Goal: Information Seeking & Learning: Understand process/instructions

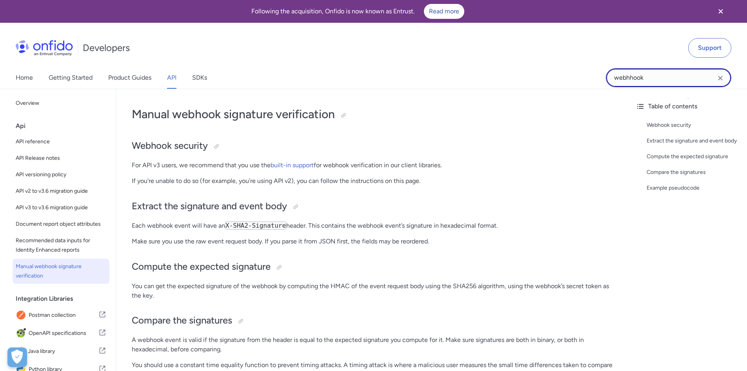
click at [651, 75] on input "webhhook" at bounding box center [669, 77] width 126 height 19
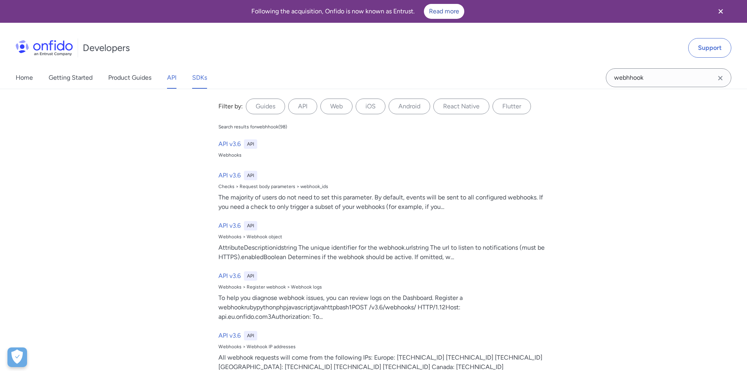
click at [205, 86] on link "SDKs" at bounding box center [199, 78] width 15 height 22
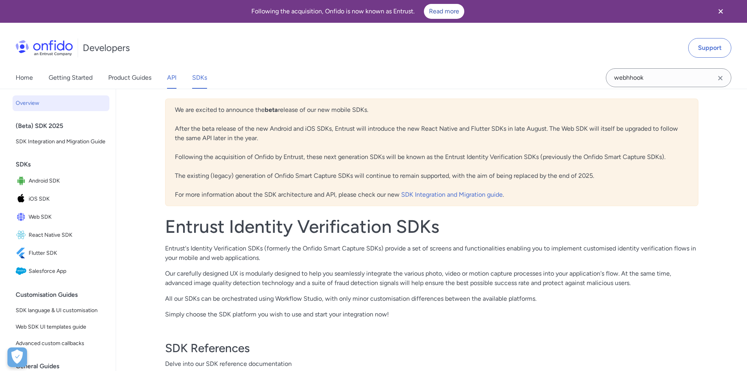
click at [171, 78] on link "API" at bounding box center [171, 78] width 9 height 22
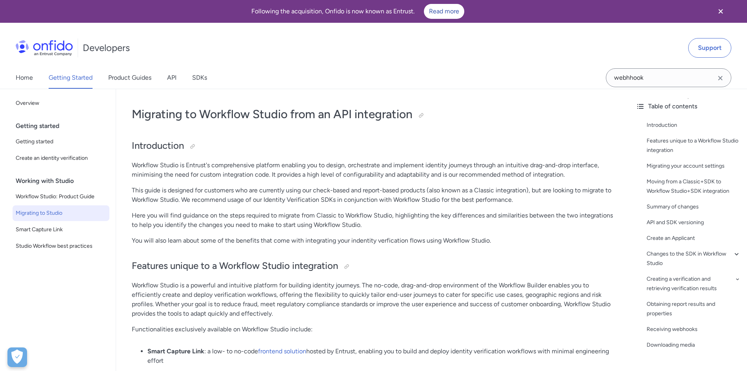
click at [506, 66] on div "Developers Support" at bounding box center [373, 48] width 747 height 38
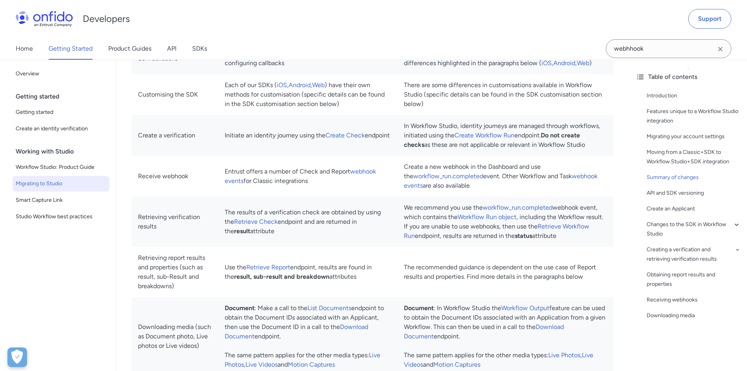
click at [334, 208] on td "The results of a verification check are obtained by using the Retrieve Check en…" at bounding box center [308, 222] width 179 height 50
drag, startPoint x: 523, startPoint y: 177, endPoint x: 525, endPoint y: 187, distance: 9.9
click at [525, 187] on td "Create a new webhook in the Dashboard and use the workflow_run.completed event.…" at bounding box center [506, 176] width 216 height 41
click at [559, 197] on td "Create a new webhook in the Dashboard and use the workflow_run.completed event.…" at bounding box center [506, 176] width 216 height 41
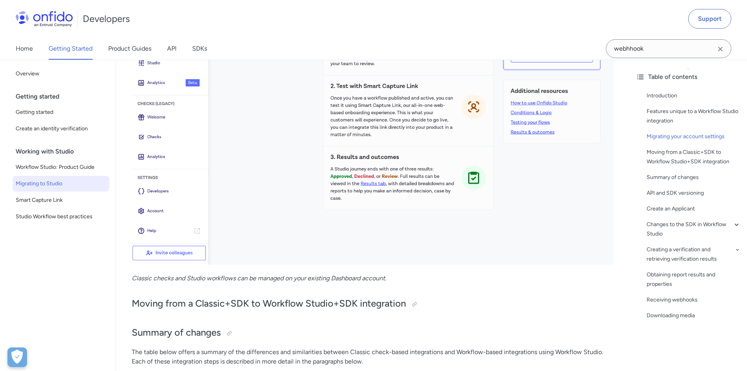
scroll to position [476, 0]
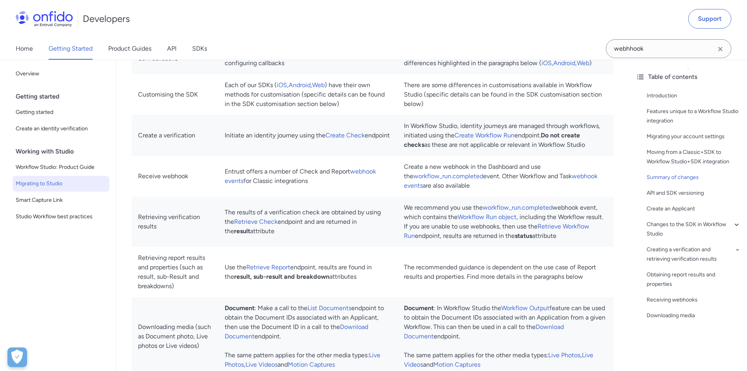
drag, startPoint x: 524, startPoint y: 30, endPoint x: 558, endPoint y: 27, distance: 34.2
click at [526, 29] on div "Developers Support" at bounding box center [373, 19] width 747 height 38
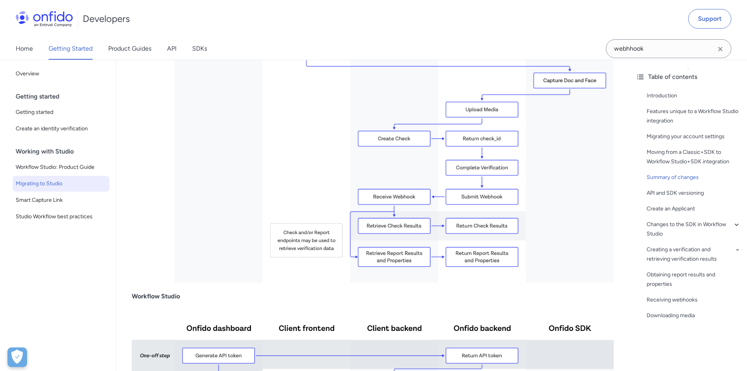
scroll to position [1496, 0]
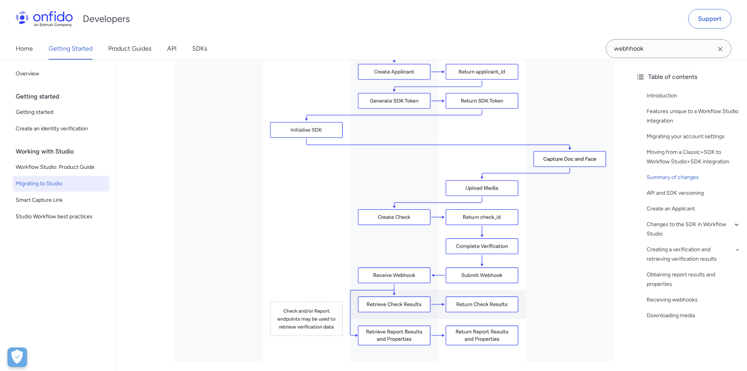
click at [308, 33] on div "Developers Support" at bounding box center [373, 19] width 747 height 38
click at [721, 50] on icon "Clear search field button" at bounding box center [720, 48] width 9 height 9
click at [598, 98] on img at bounding box center [373, 178] width 482 height 366
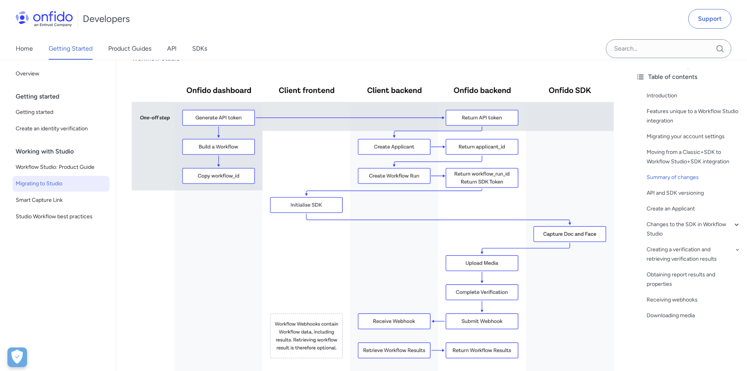
scroll to position [1771, 0]
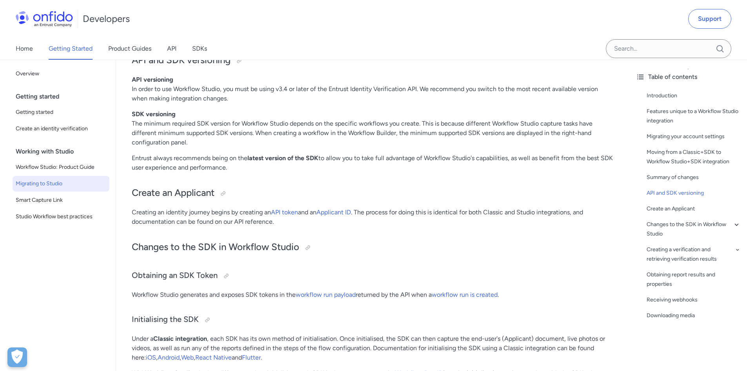
scroll to position [2202, 0]
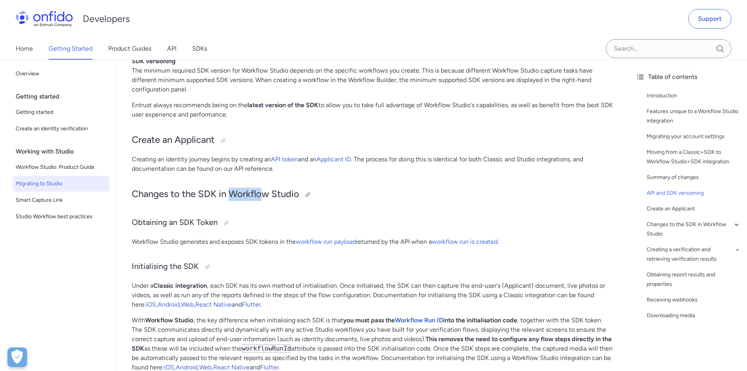
drag, startPoint x: 233, startPoint y: 191, endPoint x: 262, endPoint y: 197, distance: 30.2
click at [260, 197] on h2 "Changes to the SDK in Workflow Studio" at bounding box center [373, 194] width 482 height 13
drag, startPoint x: 307, startPoint y: 194, endPoint x: 297, endPoint y: 195, distance: 9.8
click at [306, 194] on div at bounding box center [308, 194] width 6 height 6
drag, startPoint x: 300, startPoint y: 192, endPoint x: 231, endPoint y: 195, distance: 69.5
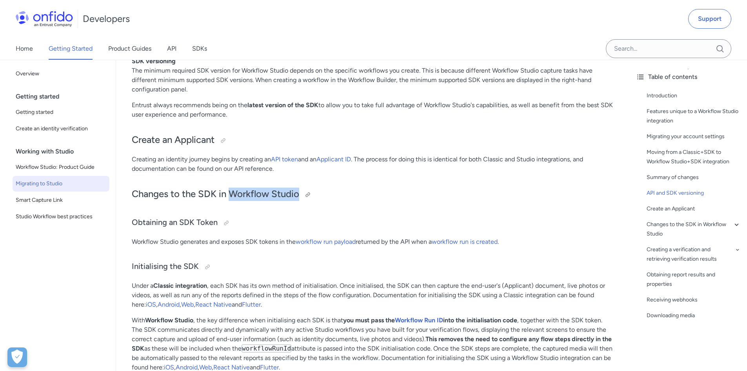
click at [231, 195] on h2 "Changes to the SDK in Workflow Studio" at bounding box center [373, 194] width 482 height 13
copy h2 "Workflow Studio"
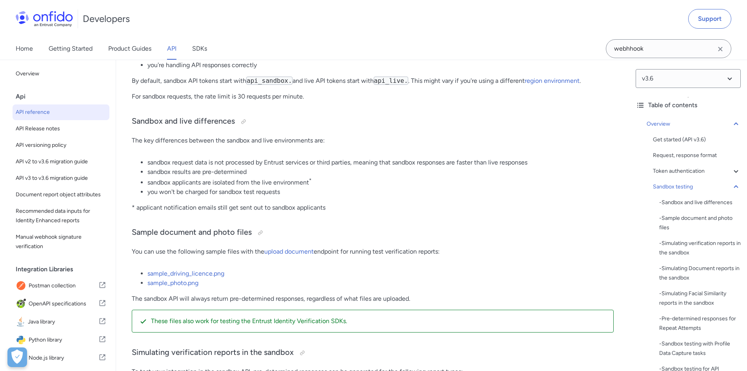
scroll to position [1295, 0]
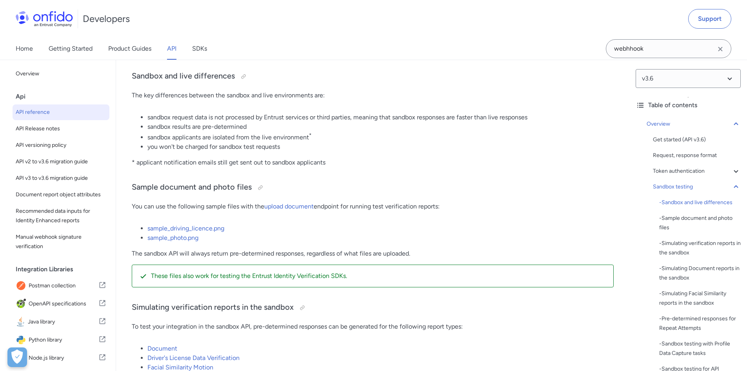
click at [322, 239] on li "sample_photo.png" at bounding box center [381, 237] width 466 height 9
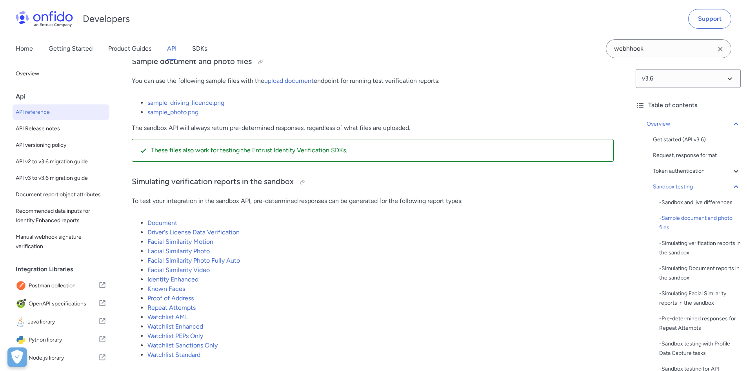
scroll to position [1373, 0]
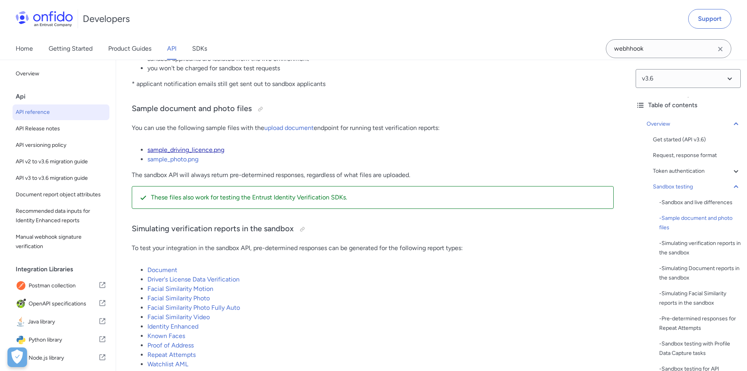
click at [199, 153] on link "sample_driving_licence.png" at bounding box center [186, 149] width 77 height 7
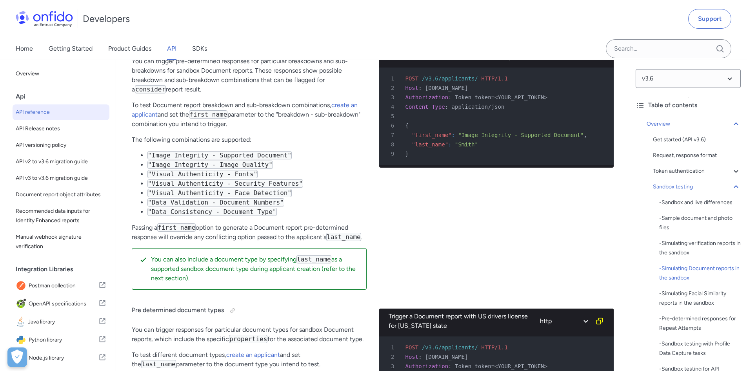
scroll to position [2039, 0]
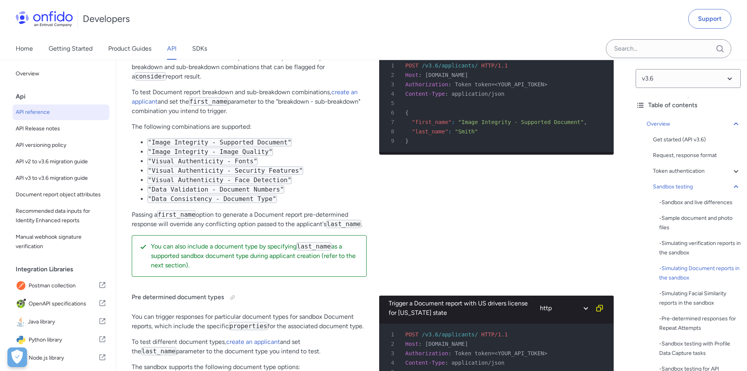
click at [544, 199] on div "Trigger an Image Integrity - Supported Document breakdown combination for a Doc…" at bounding box center [496, 148] width 235 height 269
click at [320, 175] on li ""Visual Authenticity - Security Features"" at bounding box center [257, 170] width 219 height 9
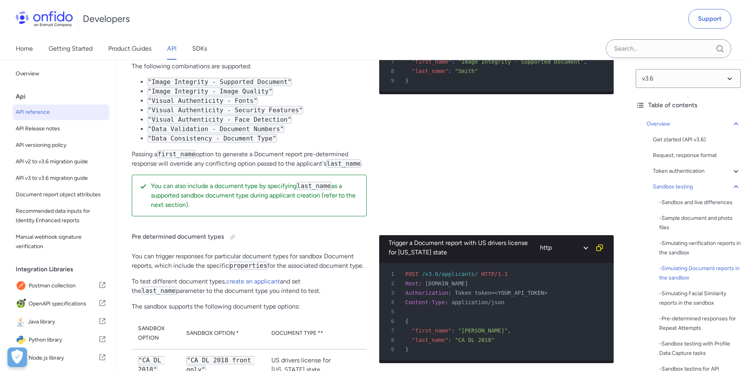
scroll to position [2235, 0]
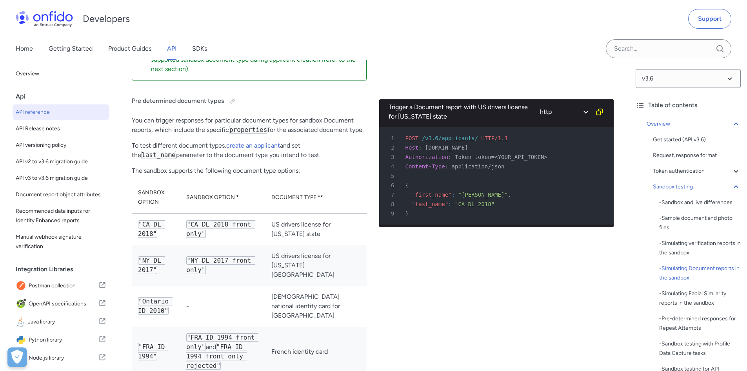
drag, startPoint x: 488, startPoint y: 300, endPoint x: 479, endPoint y: 304, distance: 9.3
click at [488, 300] on div "Trigger a Document report with US drivers license for California state http bas…" at bounding box center [496, 284] width 235 height 395
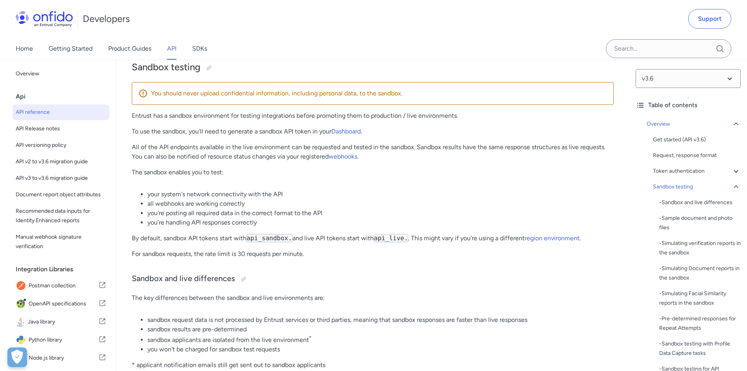
scroll to position [980, 0]
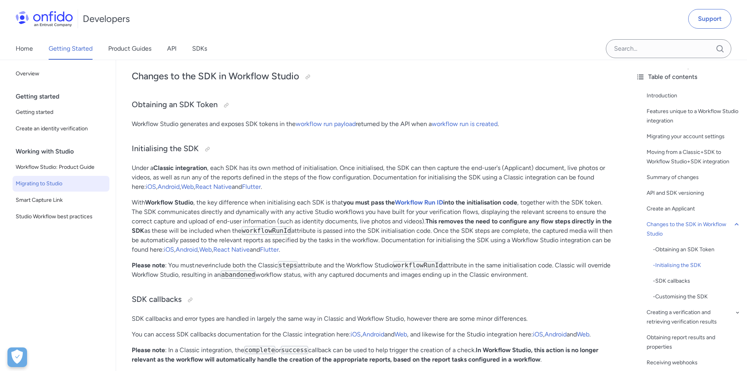
scroll to position [2275, 0]
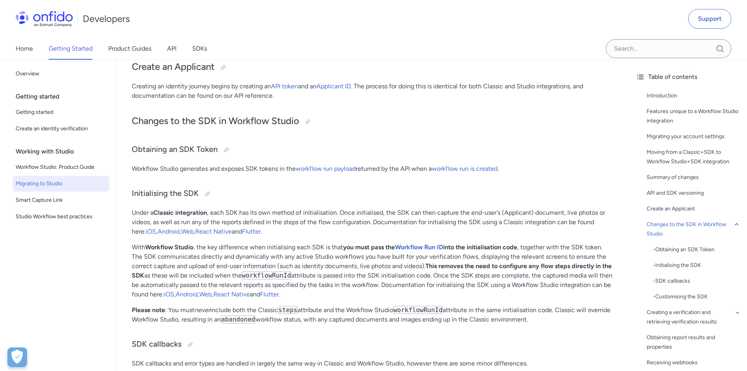
click at [473, 40] on div "Home Getting Started Product Guides API SDKs" at bounding box center [373, 49] width 747 height 22
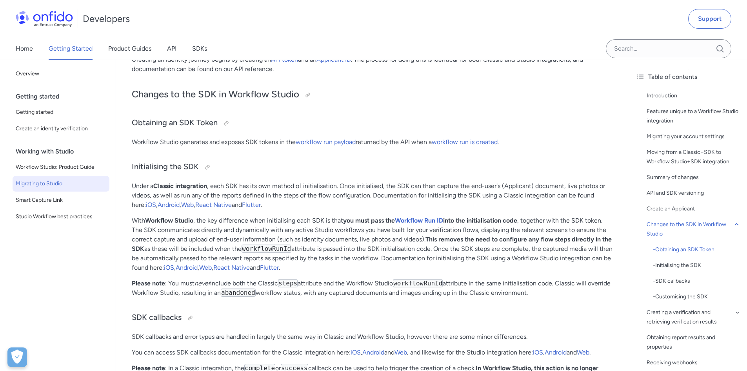
scroll to position [2315, 0]
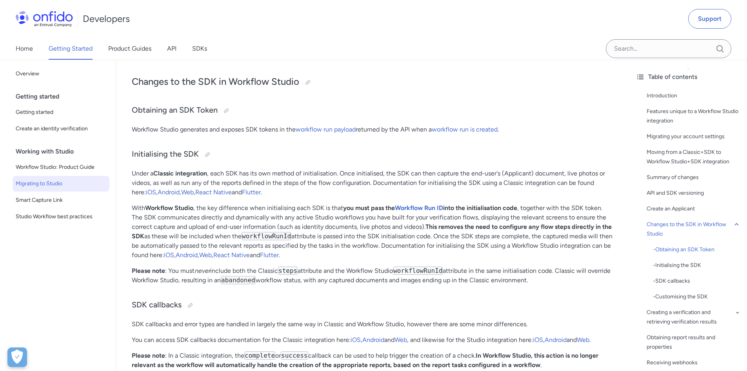
click at [353, 80] on h2 "Changes to the SDK in Workflow Studio" at bounding box center [373, 81] width 482 height 13
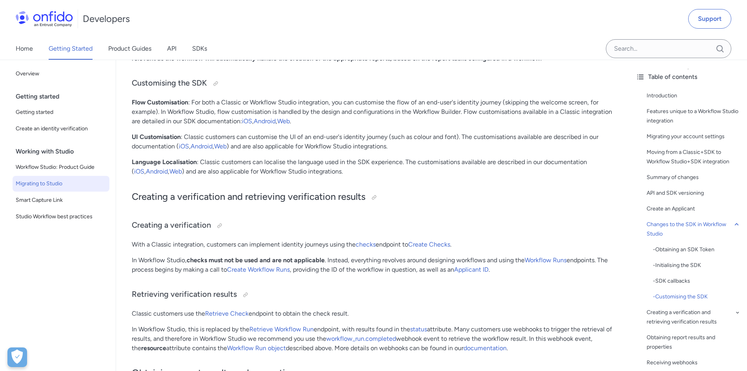
scroll to position [2668, 0]
